Goal: Check status: Check status

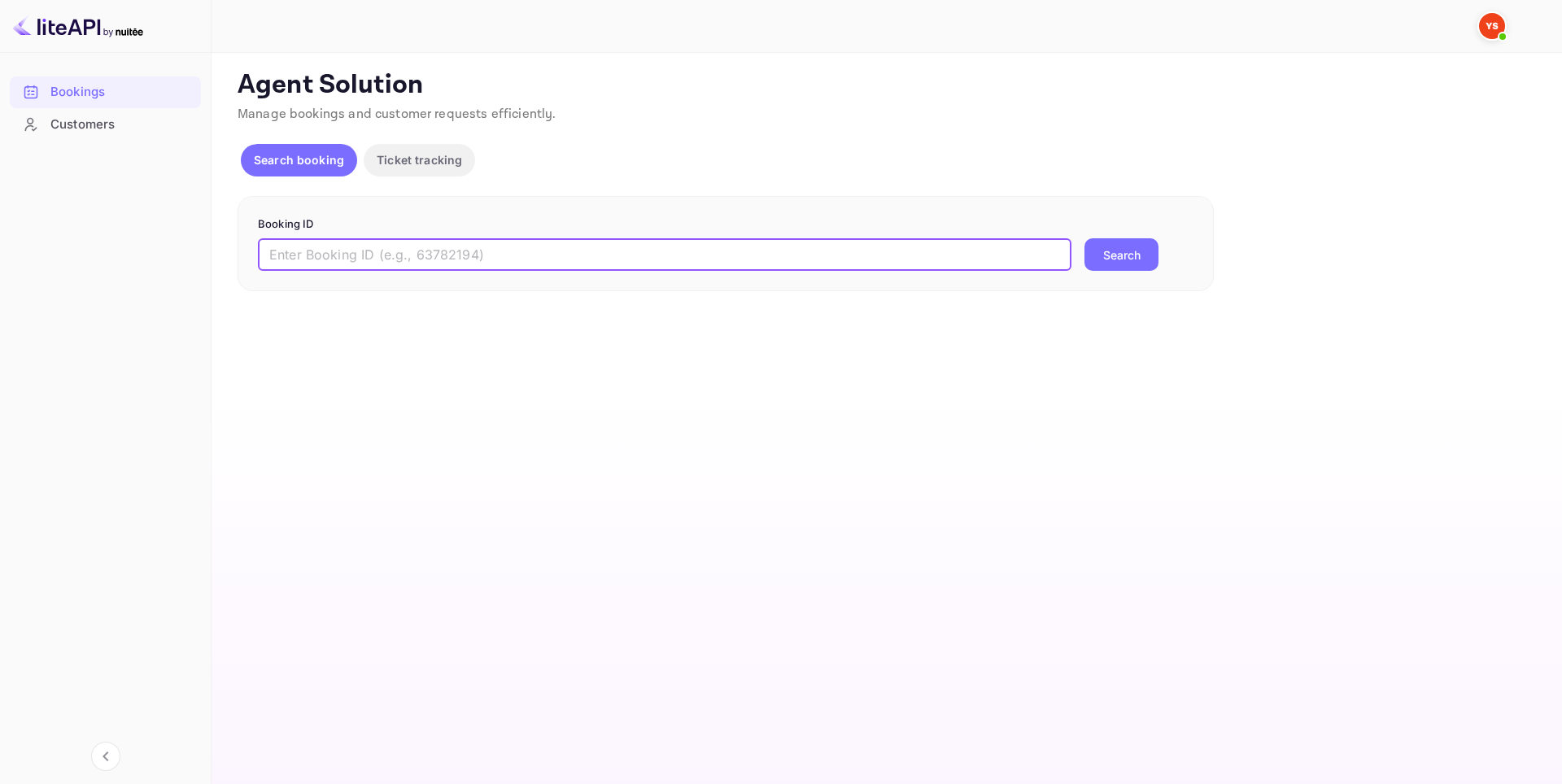
click at [423, 250] on input "text" at bounding box center [665, 254] width 814 height 33
paste input "9852948"
type input "9852948"
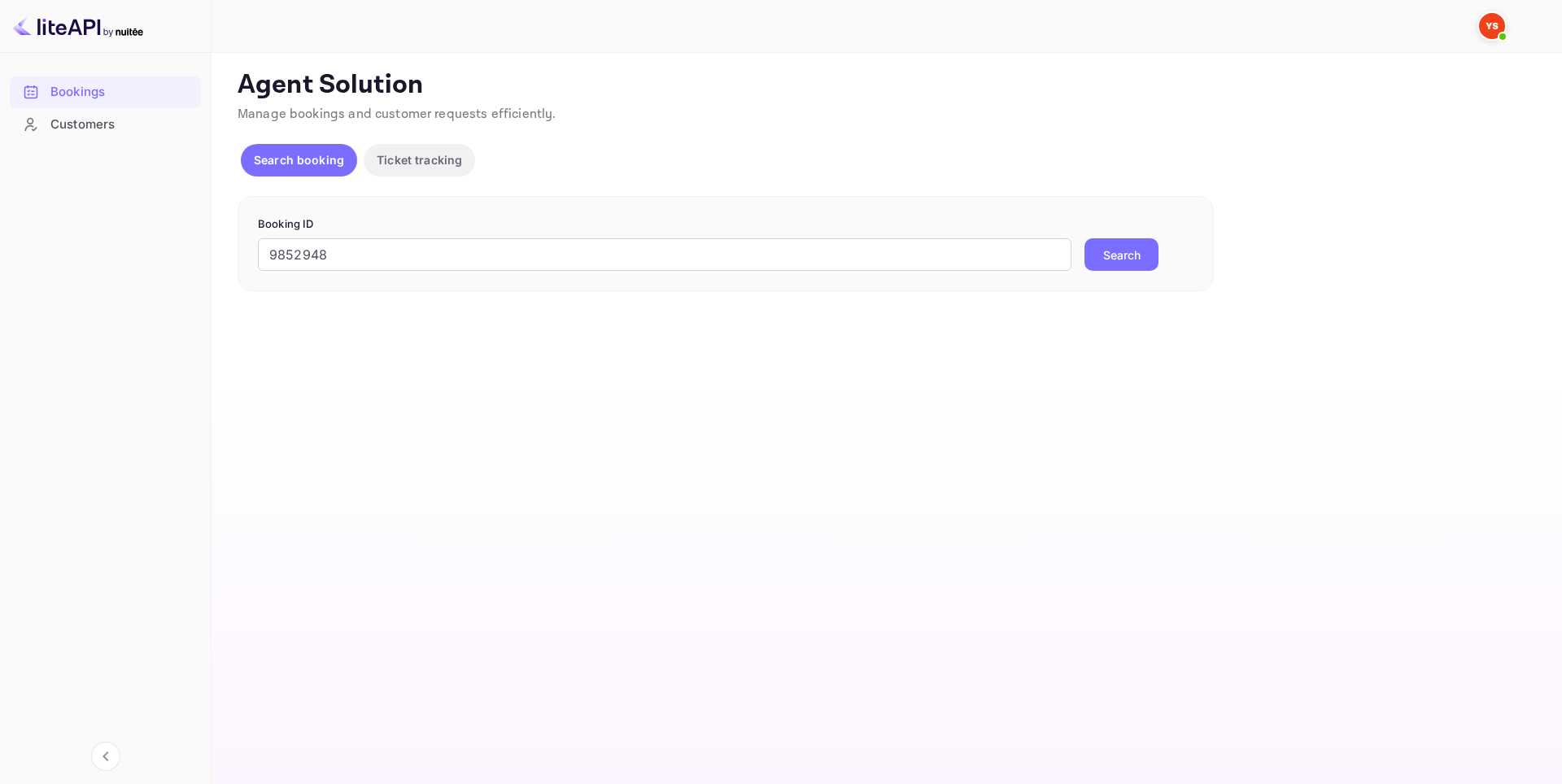
click at [1104, 255] on button "Search" at bounding box center [1122, 254] width 74 height 33
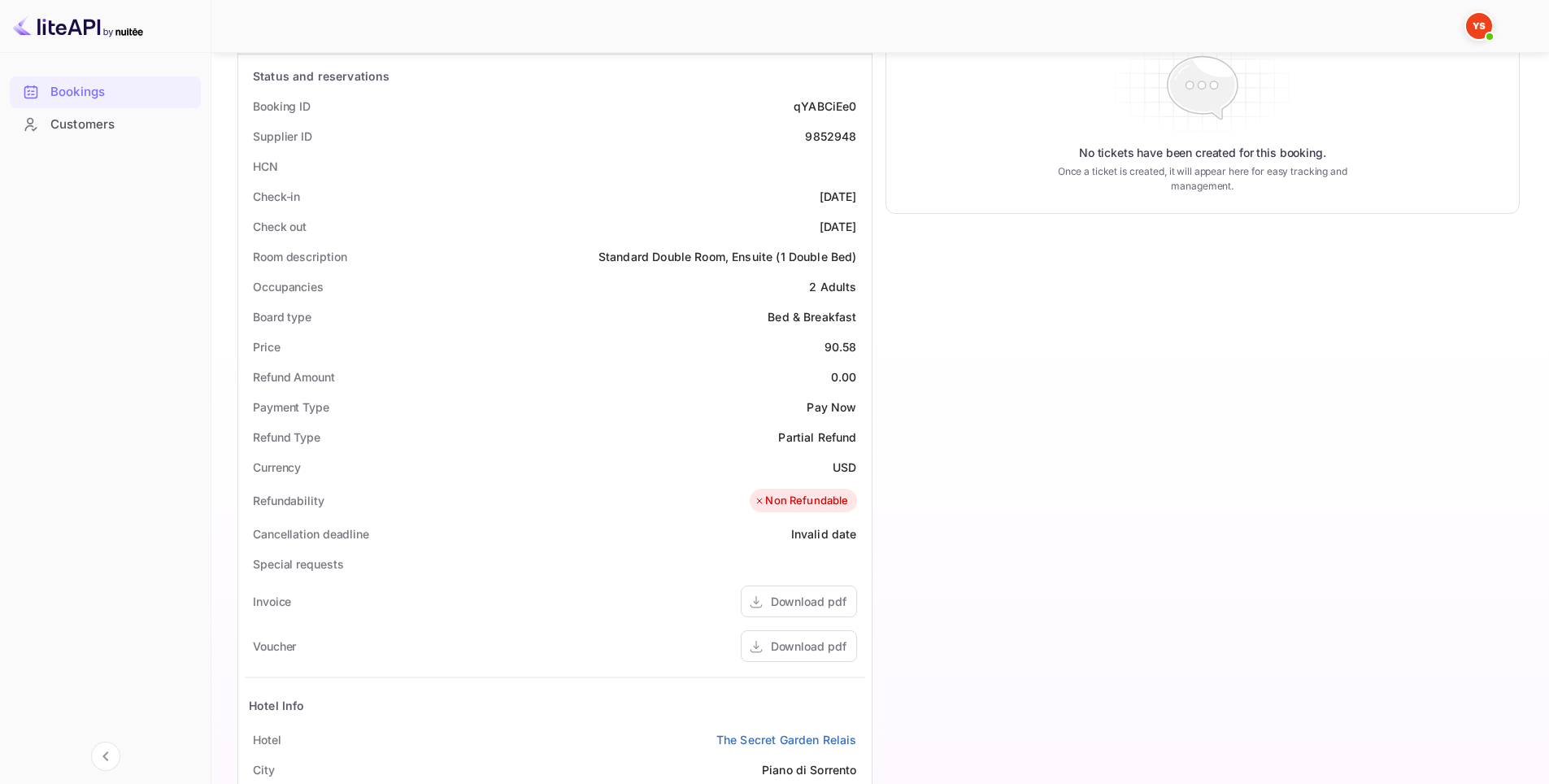
scroll to position [407, 0]
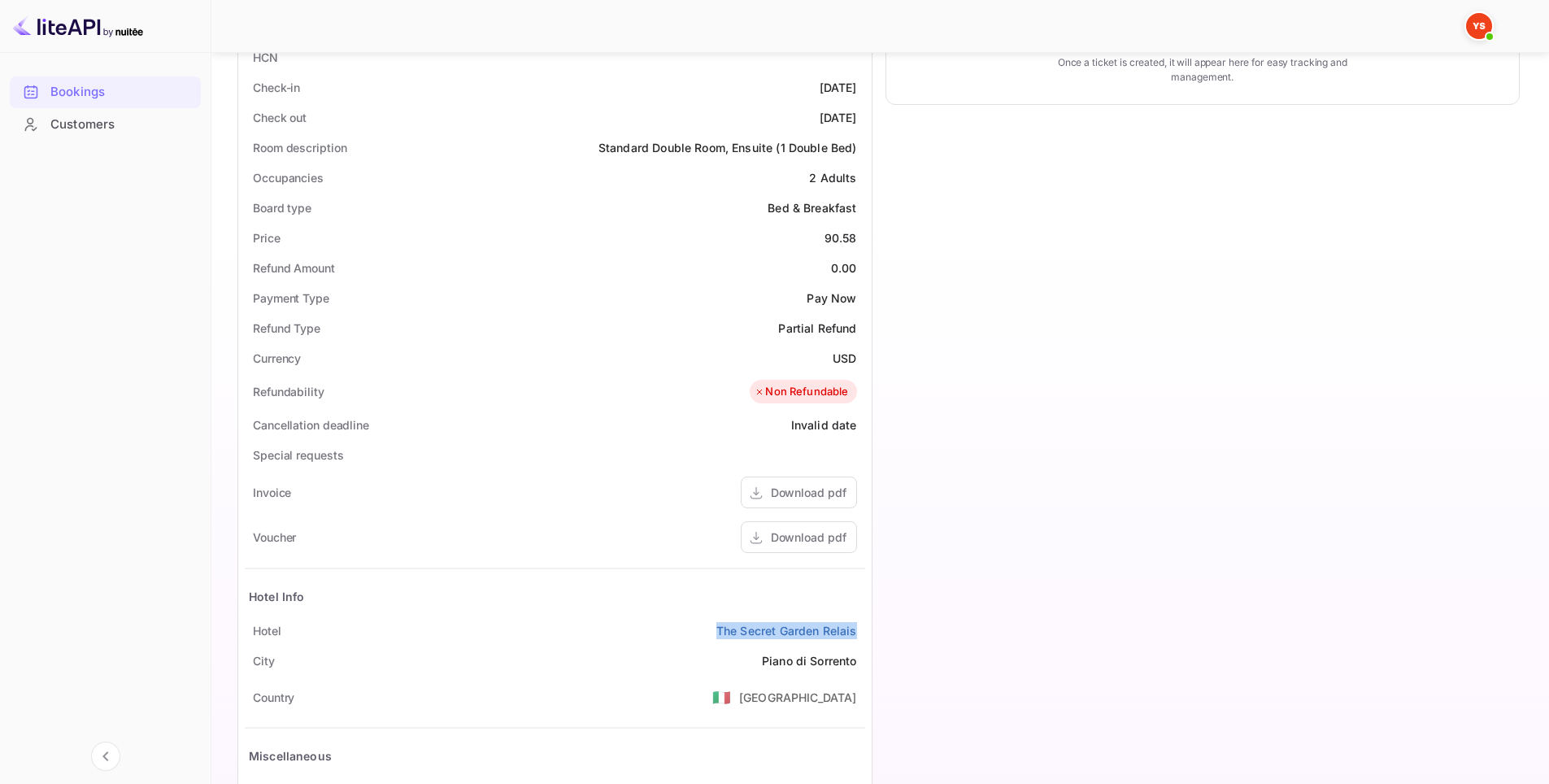
drag, startPoint x: 706, startPoint y: 642, endPoint x: 863, endPoint y: 642, distance: 157.0
click at [863, 642] on div "Hotel The Secret Garden Relais" at bounding box center [555, 630] width 620 height 30
copy link "The Secret Garden Relais"
